Goal: Information Seeking & Learning: Check status

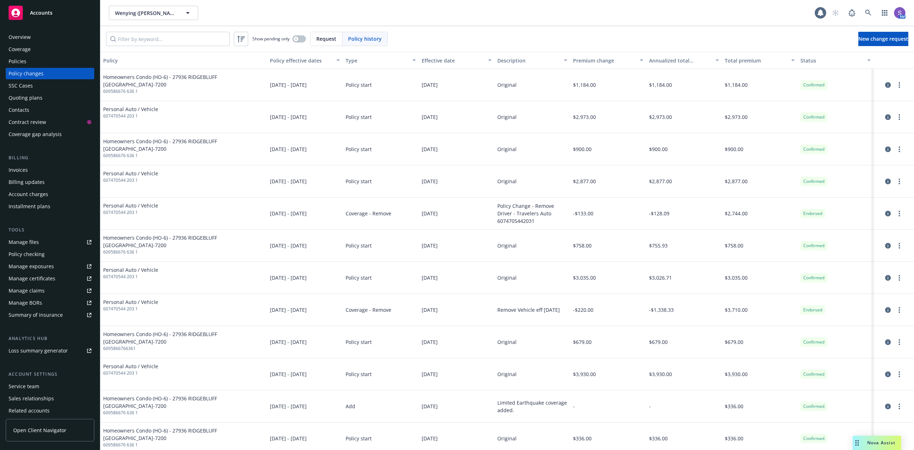
click at [17, 59] on div "Policies" at bounding box center [18, 61] width 18 height 11
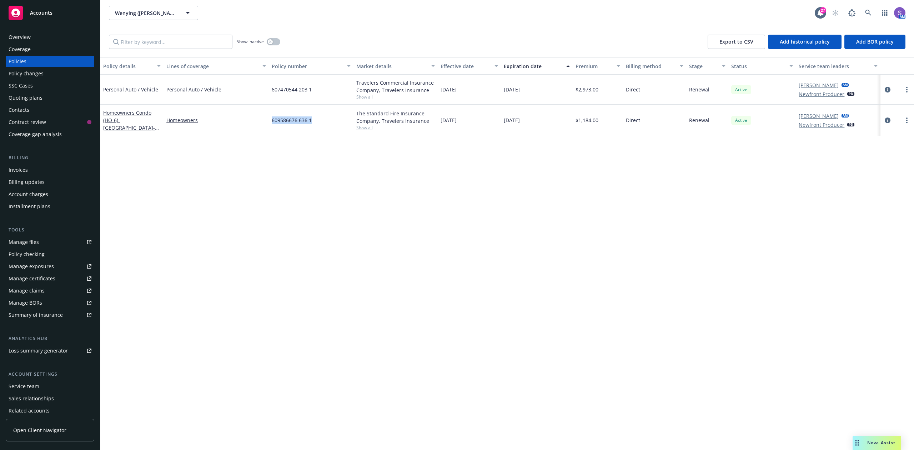
drag, startPoint x: 324, startPoint y: 125, endPoint x: 268, endPoint y: 123, distance: 56.8
click at [268, 123] on div "Homeowners Condo (HO-6) - 27936 RIDGEBLUFF CT RANCHO PALOS VERDES, CA 90275-720…" at bounding box center [506, 120] width 813 height 31
copy div "609586676 636 1"
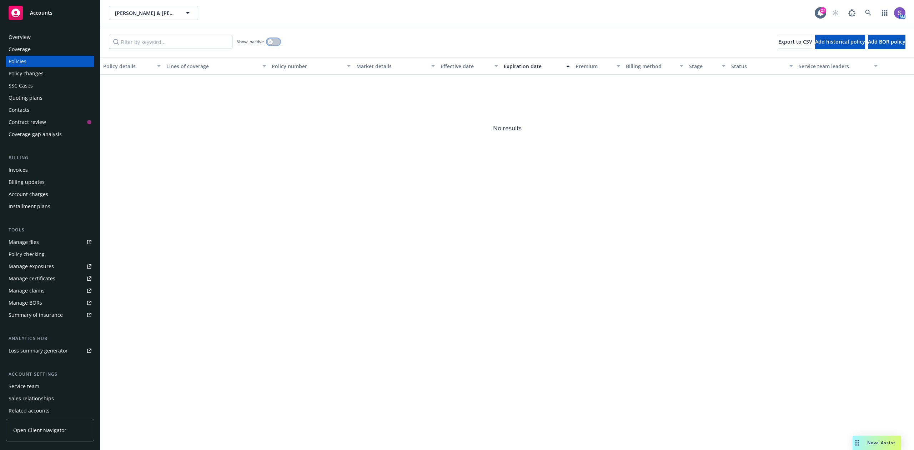
click at [273, 42] on button "button" at bounding box center [274, 41] width 14 height 7
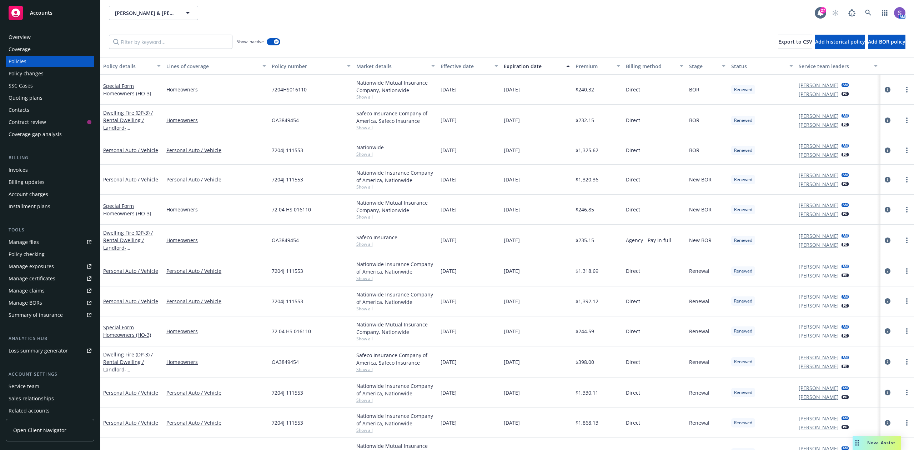
click at [567, 67] on div "button" at bounding box center [569, 66] width 4 height 16
click at [519, 66] on div "Expiration date" at bounding box center [533, 65] width 58 height 7
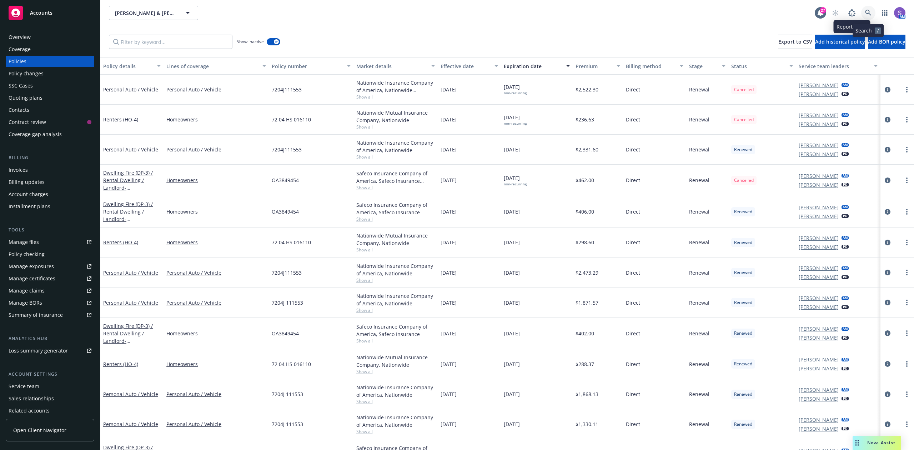
click at [866, 11] on icon at bounding box center [868, 13] width 6 height 6
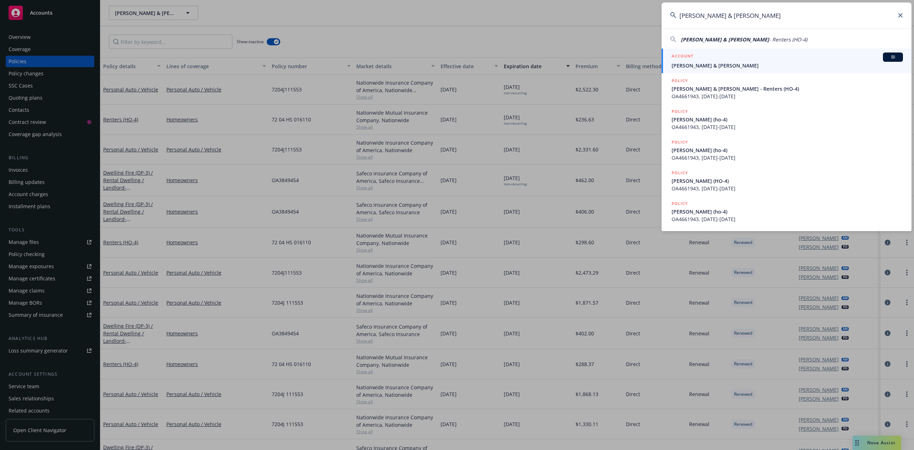
type input "[PERSON_NAME] & [PERSON_NAME]"
click at [699, 65] on span "[PERSON_NAME] & [PERSON_NAME]" at bounding box center [786, 65] width 231 height 7
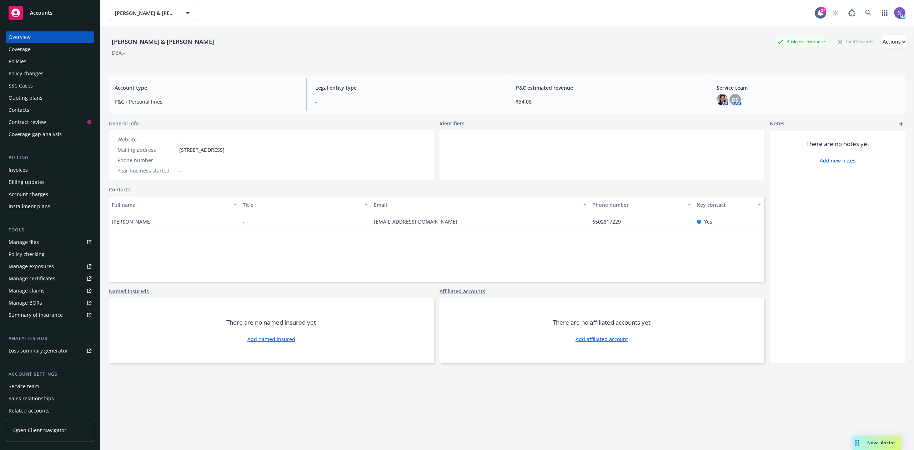
click at [16, 60] on div "Policies" at bounding box center [18, 61] width 18 height 11
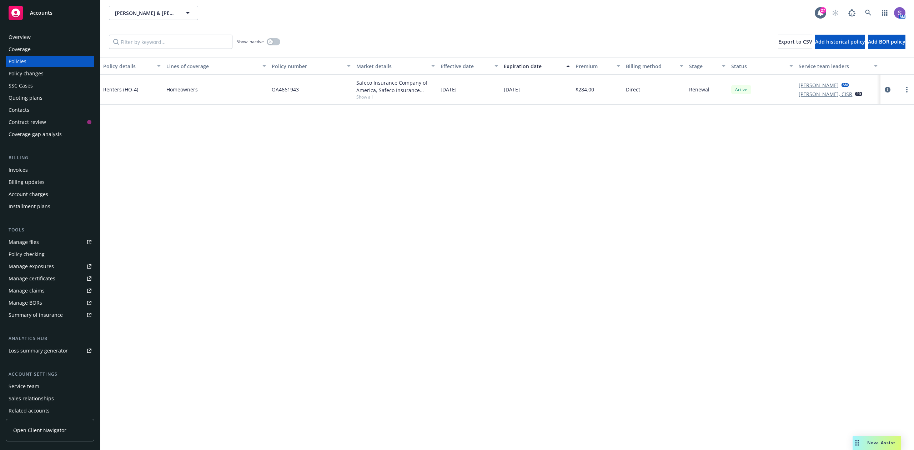
click at [283, 90] on span "OA4661943" at bounding box center [285, 89] width 27 height 7
copy span "OA4661943"
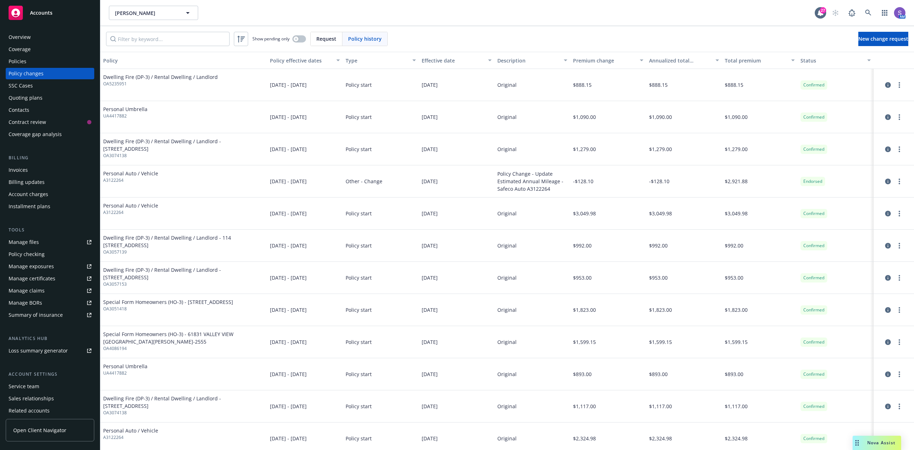
click at [22, 61] on div "Policies" at bounding box center [18, 61] width 18 height 11
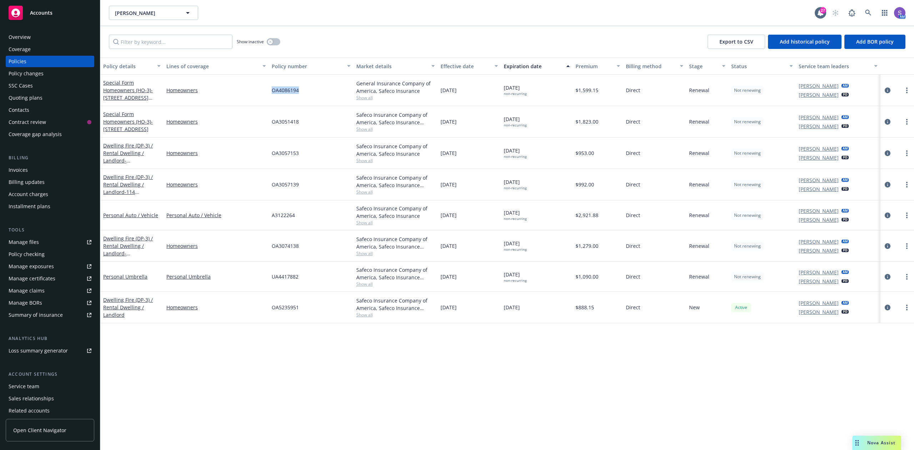
drag, startPoint x: 306, startPoint y: 98, endPoint x: 272, endPoint y: 100, distance: 34.3
click at [272, 100] on div "OA4086194" at bounding box center [311, 90] width 84 height 31
copy span "OA4086194"
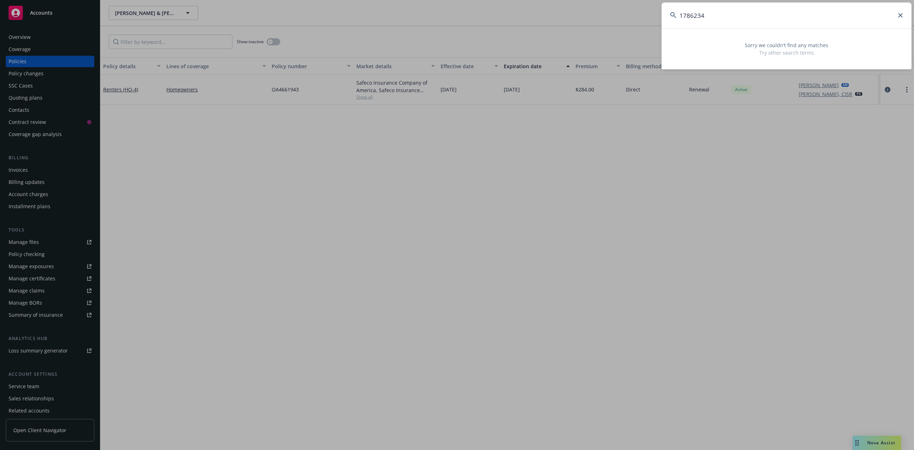
click at [735, 10] on input "1786234" at bounding box center [786, 15] width 250 height 26
drag, startPoint x: 737, startPoint y: 11, endPoint x: 654, endPoint y: 12, distance: 83.5
click at [654, 12] on div "1786234 Sorry we couldn’t find any matches Try other search terms" at bounding box center [457, 225] width 914 height 450
paste input "[PERSON_NAME]"
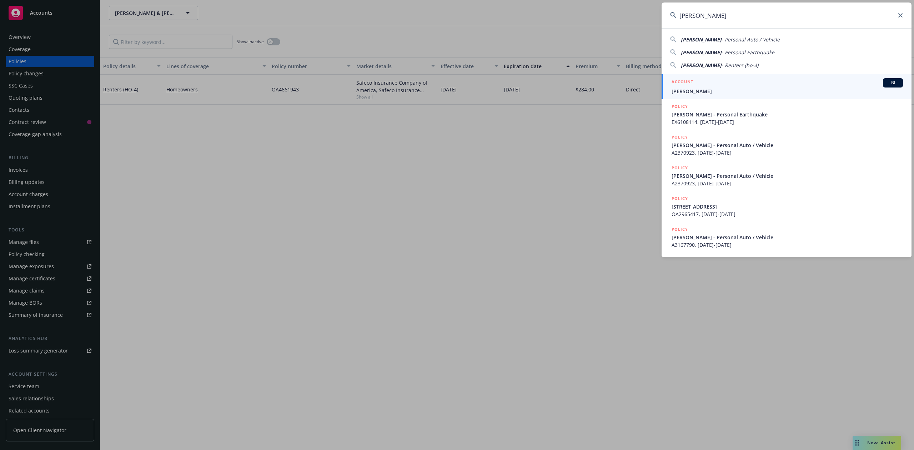
type input "[PERSON_NAME]"
click at [699, 90] on span "[PERSON_NAME]" at bounding box center [786, 90] width 231 height 7
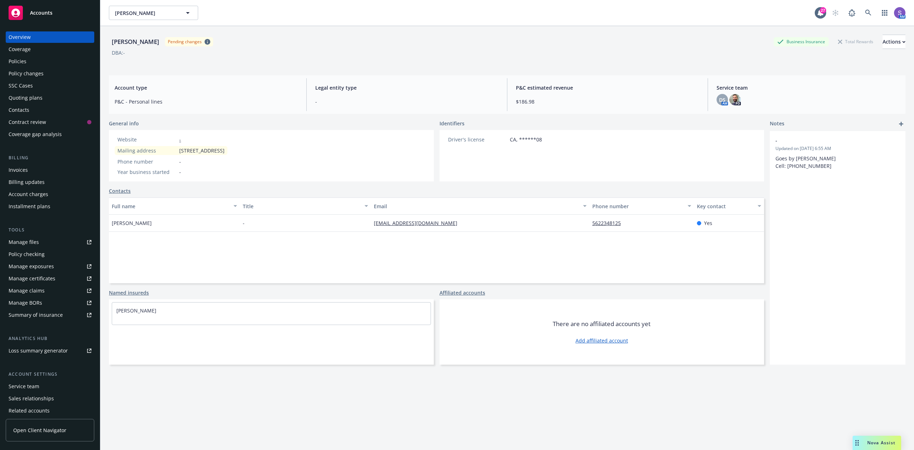
click at [19, 60] on div "Policies" at bounding box center [18, 61] width 18 height 11
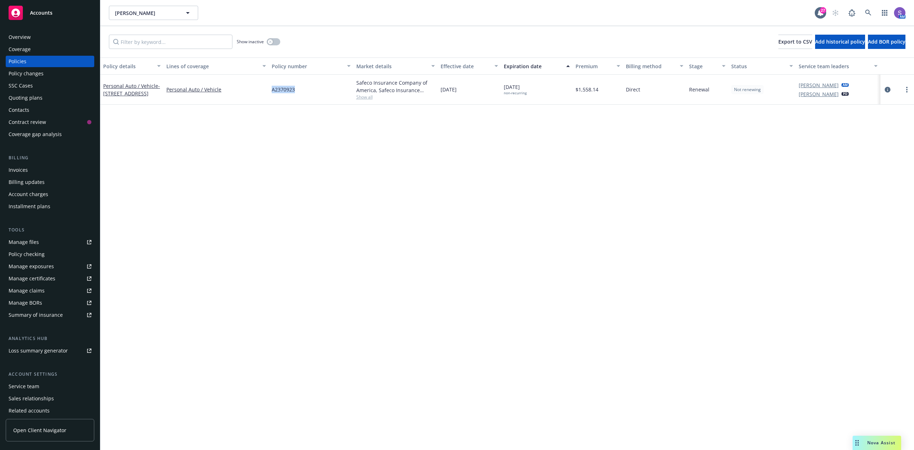
drag, startPoint x: 312, startPoint y: 92, endPoint x: 268, endPoint y: 90, distance: 43.2
click at [268, 90] on div "Personal Auto / Vehicle - [STREET_ADDRESS] Personal Auto / Vehicle A2370923 Saf…" at bounding box center [506, 90] width 813 height 30
copy div "A2370923"
click at [866, 13] on icon at bounding box center [868, 13] width 6 height 6
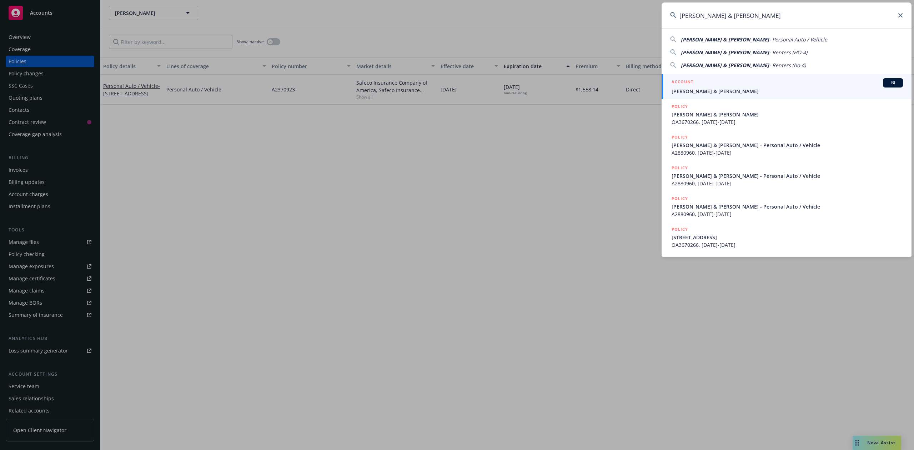
type input "[PERSON_NAME] & [PERSON_NAME]"
click at [700, 91] on span "[PERSON_NAME] & [PERSON_NAME]" at bounding box center [786, 90] width 231 height 7
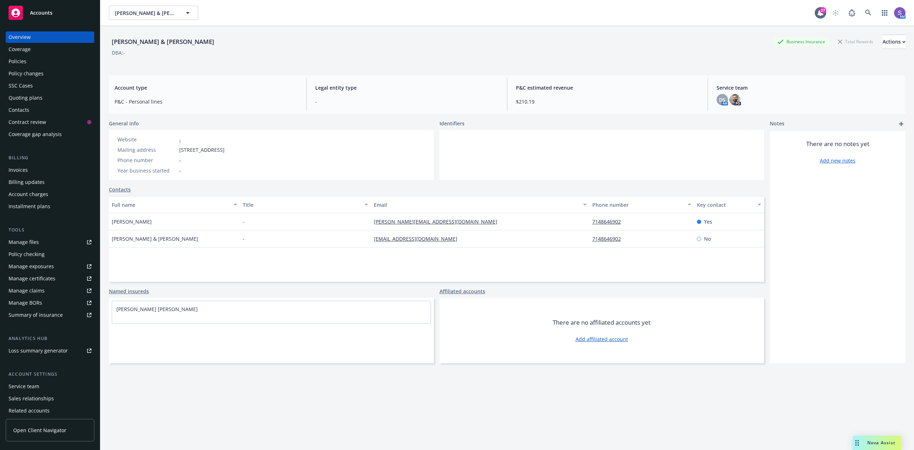
click at [21, 61] on div "Policies" at bounding box center [18, 61] width 18 height 11
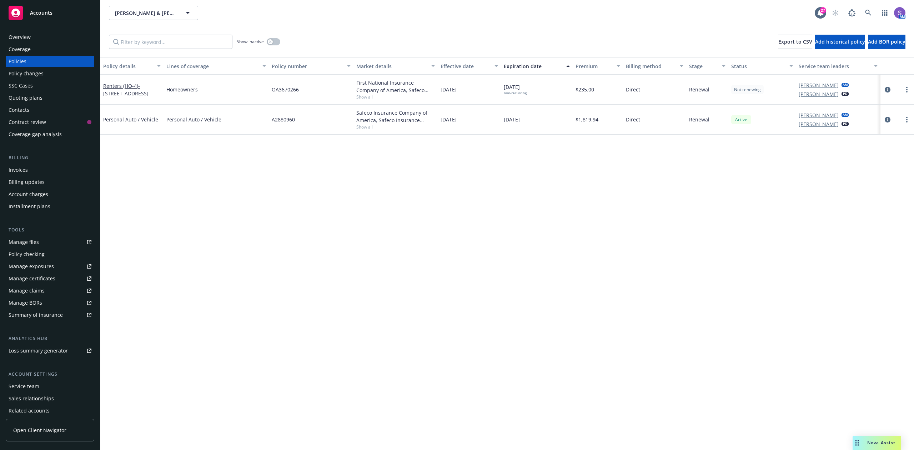
click at [286, 91] on span "OA3670266" at bounding box center [285, 89] width 27 height 7
copy span "OA3670266"
drag, startPoint x: 299, startPoint y: 126, endPoint x: 268, endPoint y: 125, distance: 30.4
click at [268, 125] on div "Personal Auto / Vehicle Personal Auto / Vehicle A2880960 Safeco Insurance Compa…" at bounding box center [506, 120] width 813 height 30
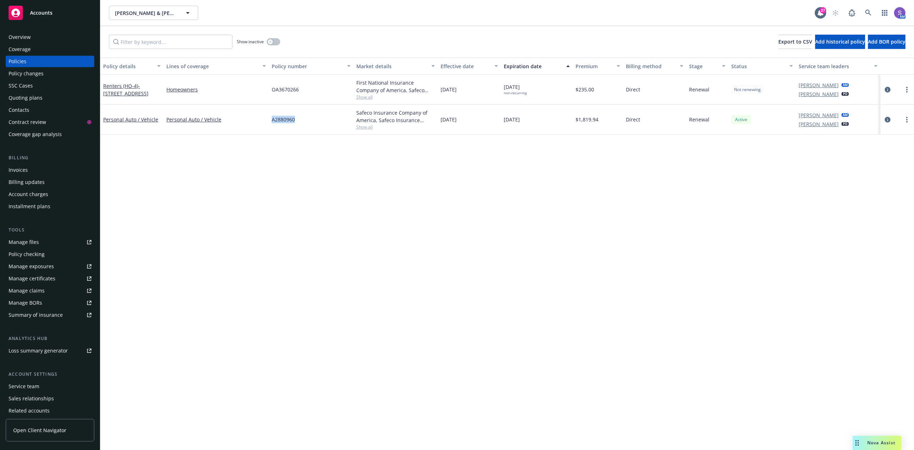
copy div "A2880960"
click at [865, 12] on icon at bounding box center [868, 13] width 6 height 6
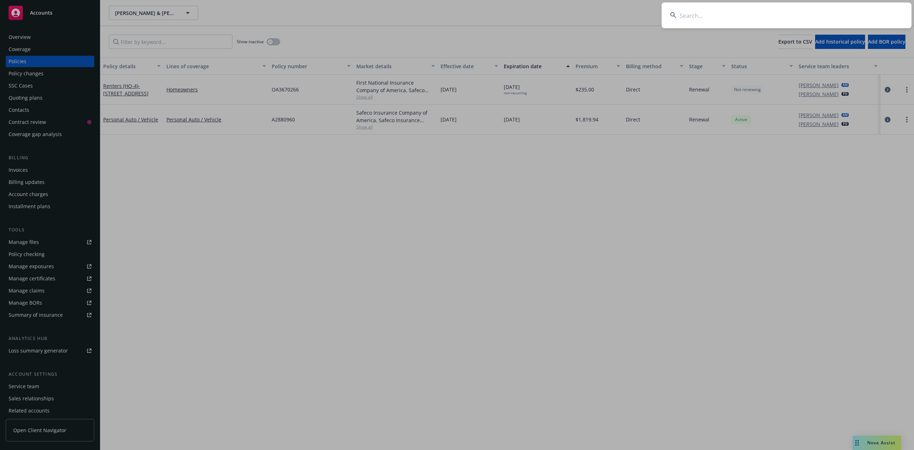
type input "610186455 633 1"
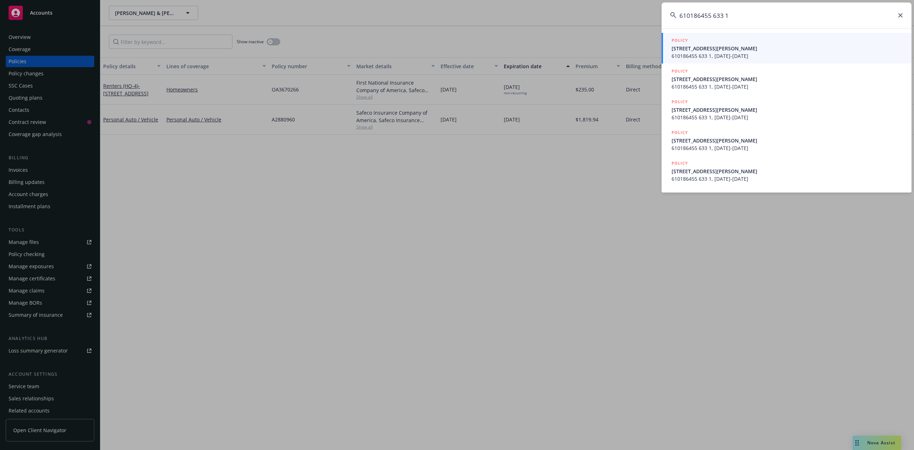
drag, startPoint x: 746, startPoint y: 13, endPoint x: 645, endPoint y: 20, distance: 100.9
click at [645, 20] on div "610186455 633 1 POLICY [STREET_ADDRESS][PERSON_NAME] 610186455 633 1, [DATE]-[D…" at bounding box center [457, 225] width 914 height 450
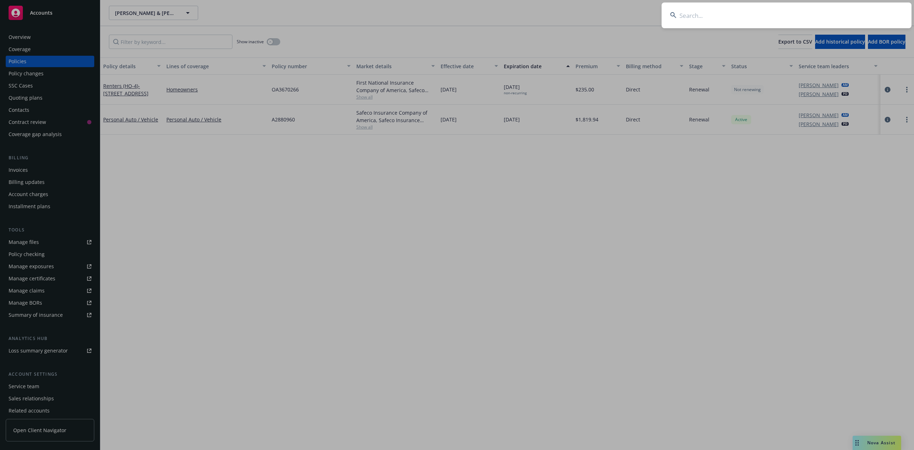
click at [764, 19] on input at bounding box center [786, 15] width 250 height 26
click at [765, 19] on input at bounding box center [786, 15] width 250 height 26
paste input "[PERSON_NAME]"
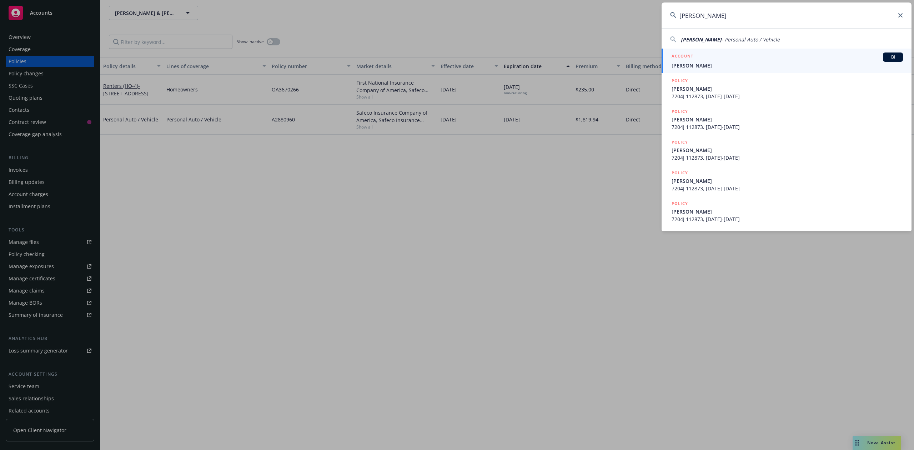
type input "[PERSON_NAME]"
click at [699, 61] on div "ACCOUNT BI" at bounding box center [786, 56] width 231 height 9
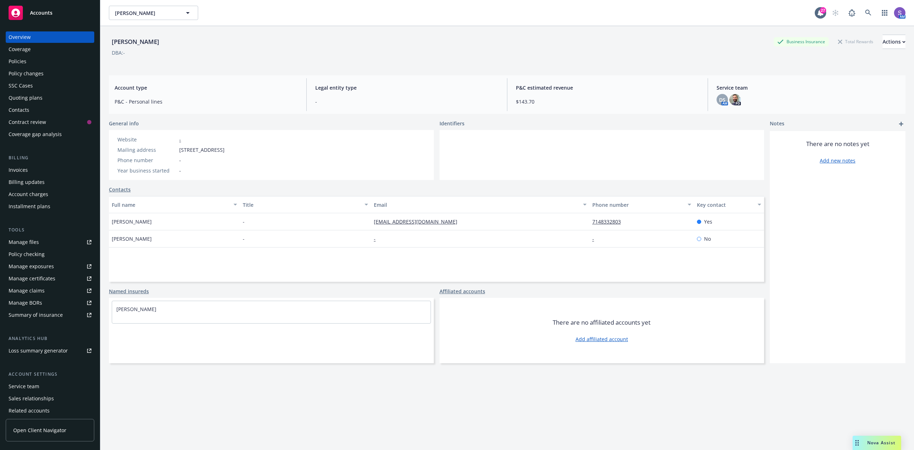
click at [21, 61] on div "Policies" at bounding box center [18, 61] width 18 height 11
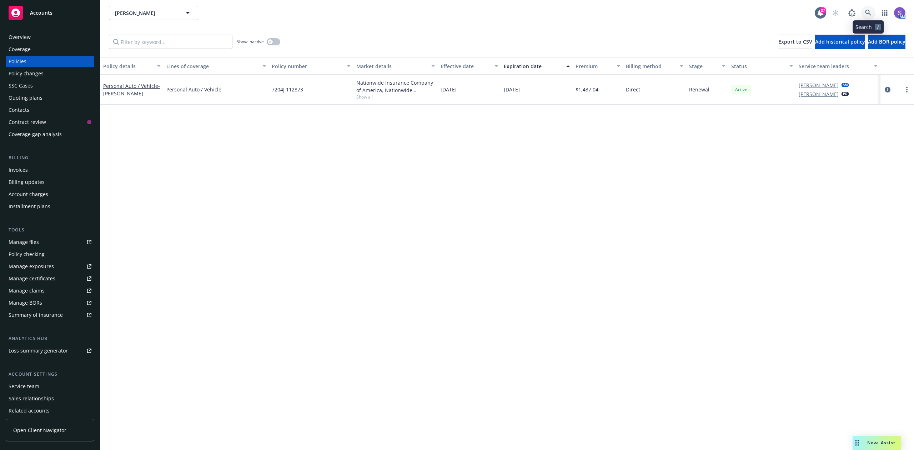
click at [868, 16] on icon at bounding box center [868, 13] width 6 height 6
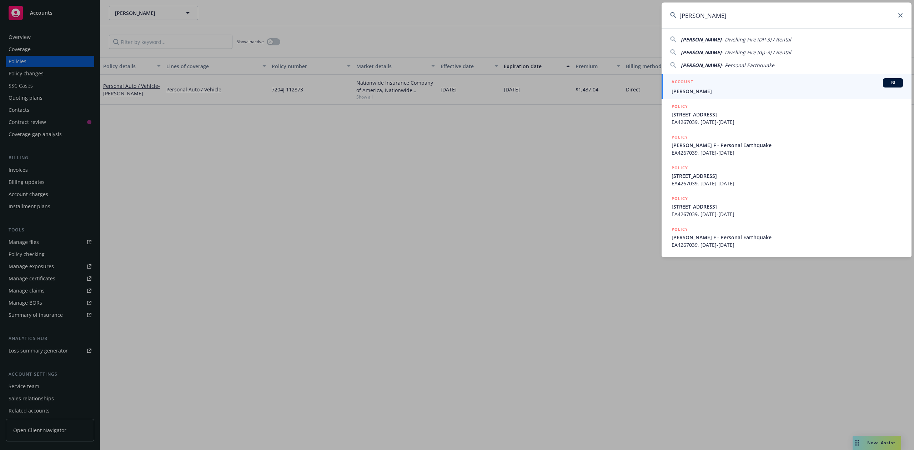
type input "[PERSON_NAME]"
click at [694, 91] on span "[PERSON_NAME]" at bounding box center [786, 90] width 231 height 7
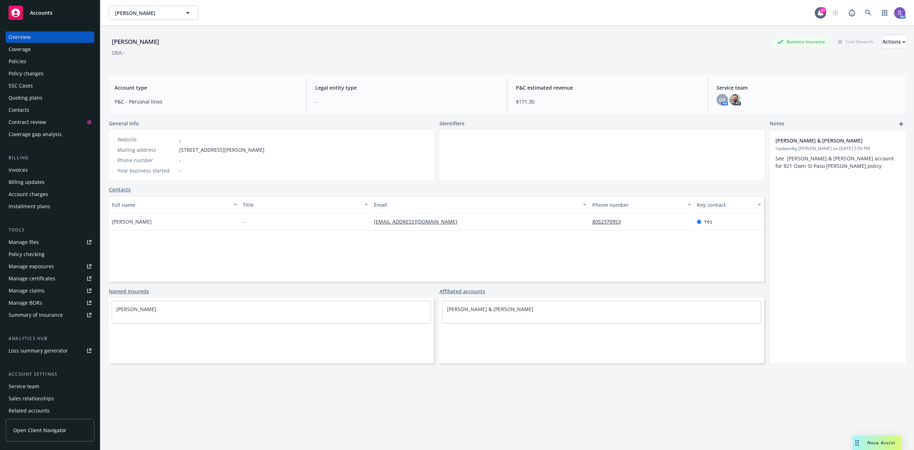
click at [9, 59] on div "Policies" at bounding box center [18, 61] width 18 height 11
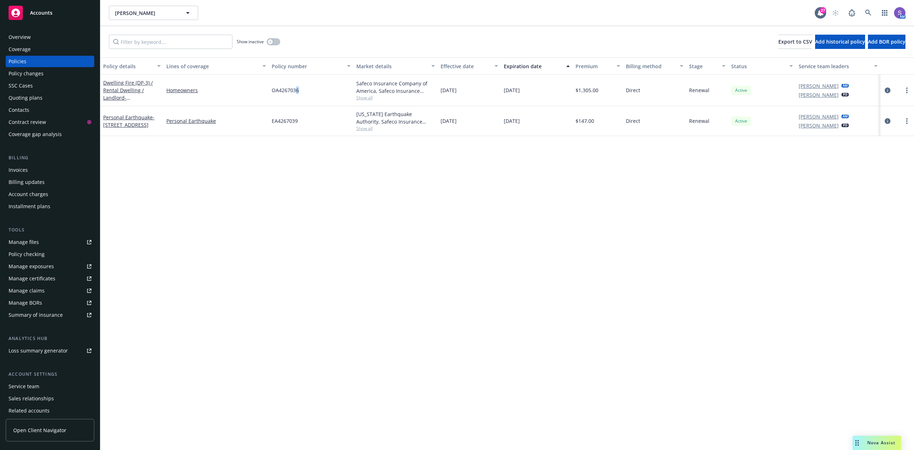
drag, startPoint x: 316, startPoint y: 90, endPoint x: 296, endPoint y: 92, distance: 20.1
click at [296, 92] on div "OA4267036" at bounding box center [311, 90] width 84 height 31
drag, startPoint x: 305, startPoint y: 133, endPoint x: 272, endPoint y: 126, distance: 34.7
click at [272, 126] on div "EA4267039" at bounding box center [311, 121] width 84 height 30
copy span "EA4267039"
